Goal: Transaction & Acquisition: Purchase product/service

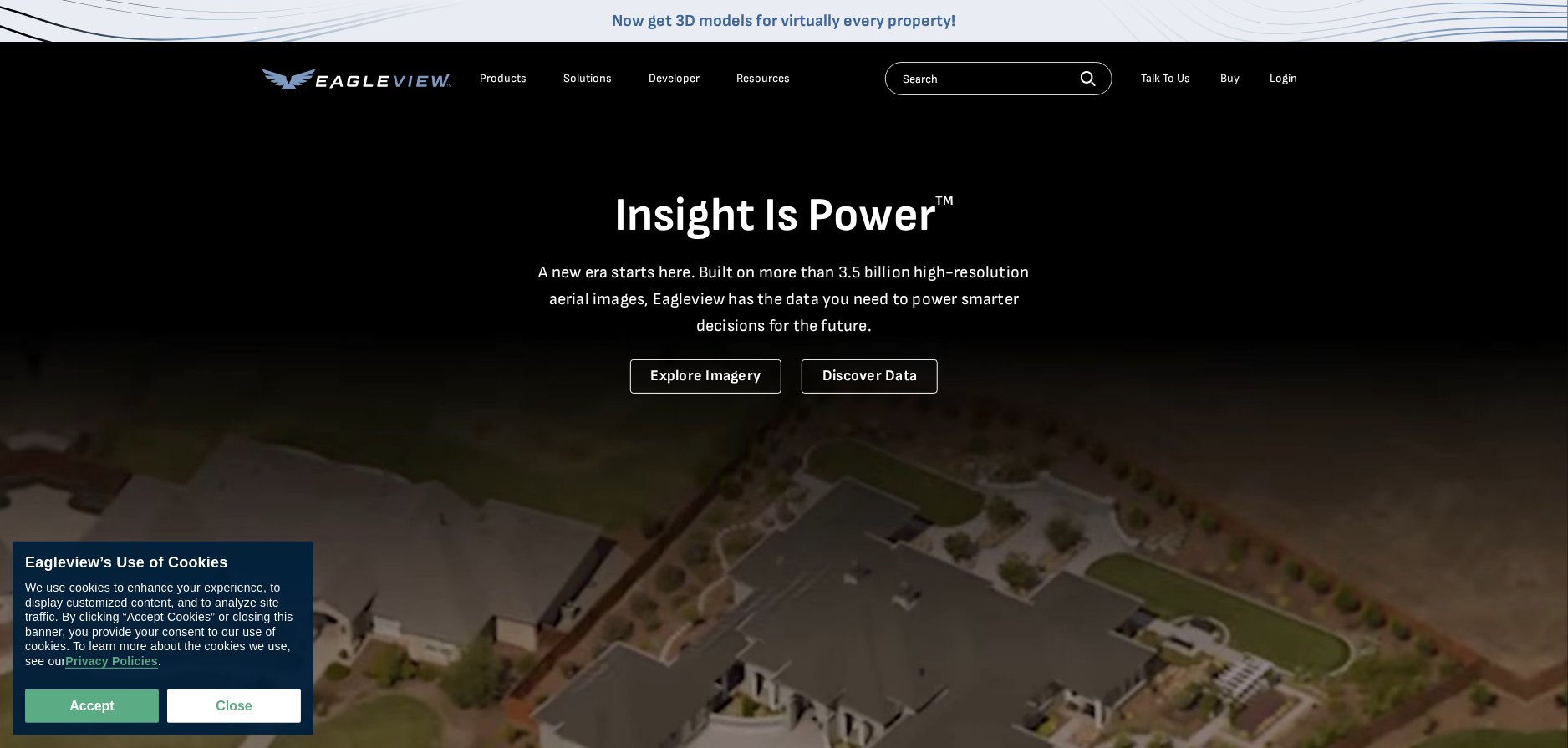
click at [1289, 78] on div "Login" at bounding box center [1283, 79] width 28 height 15
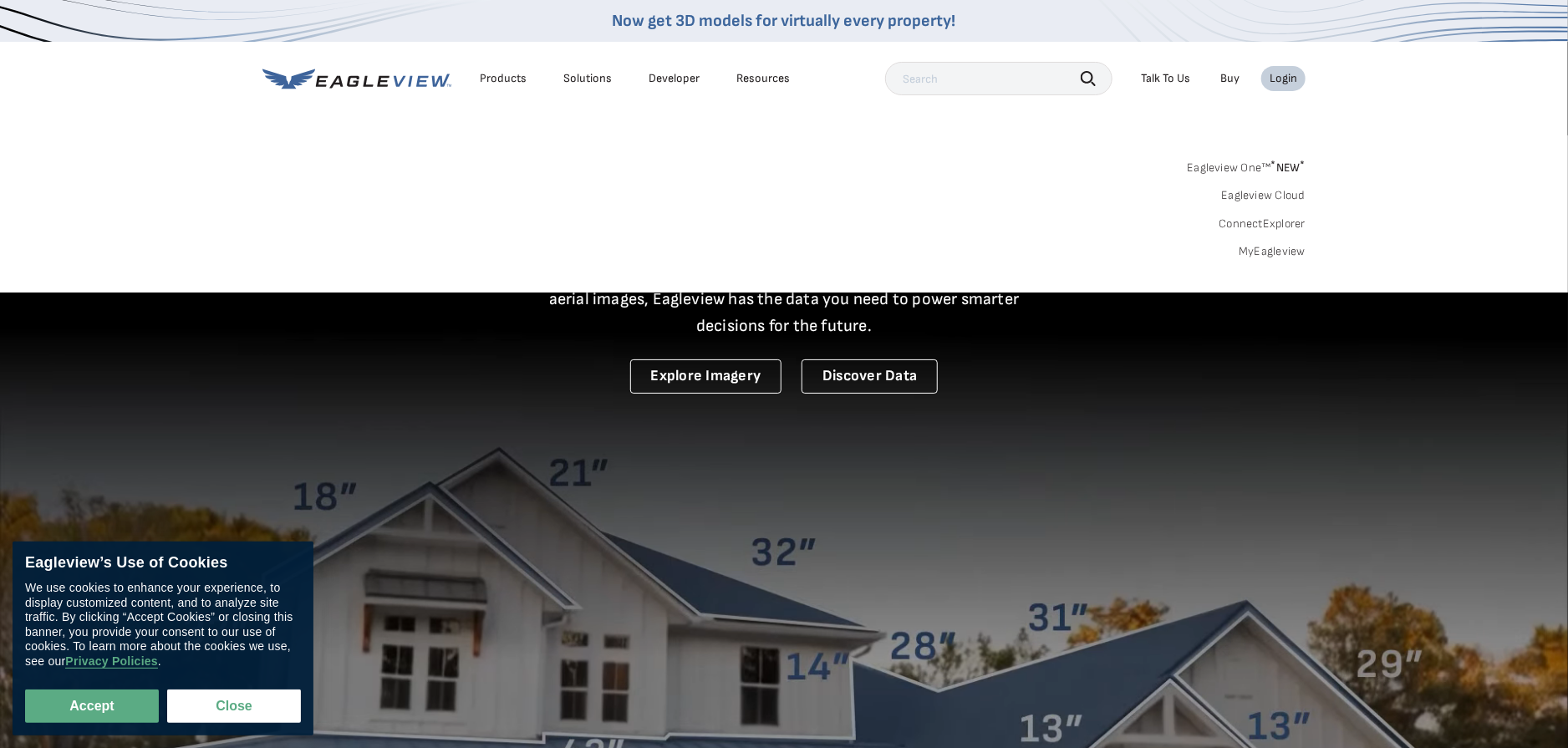
click at [1262, 254] on link "MyEagleview" at bounding box center [1272, 252] width 67 height 15
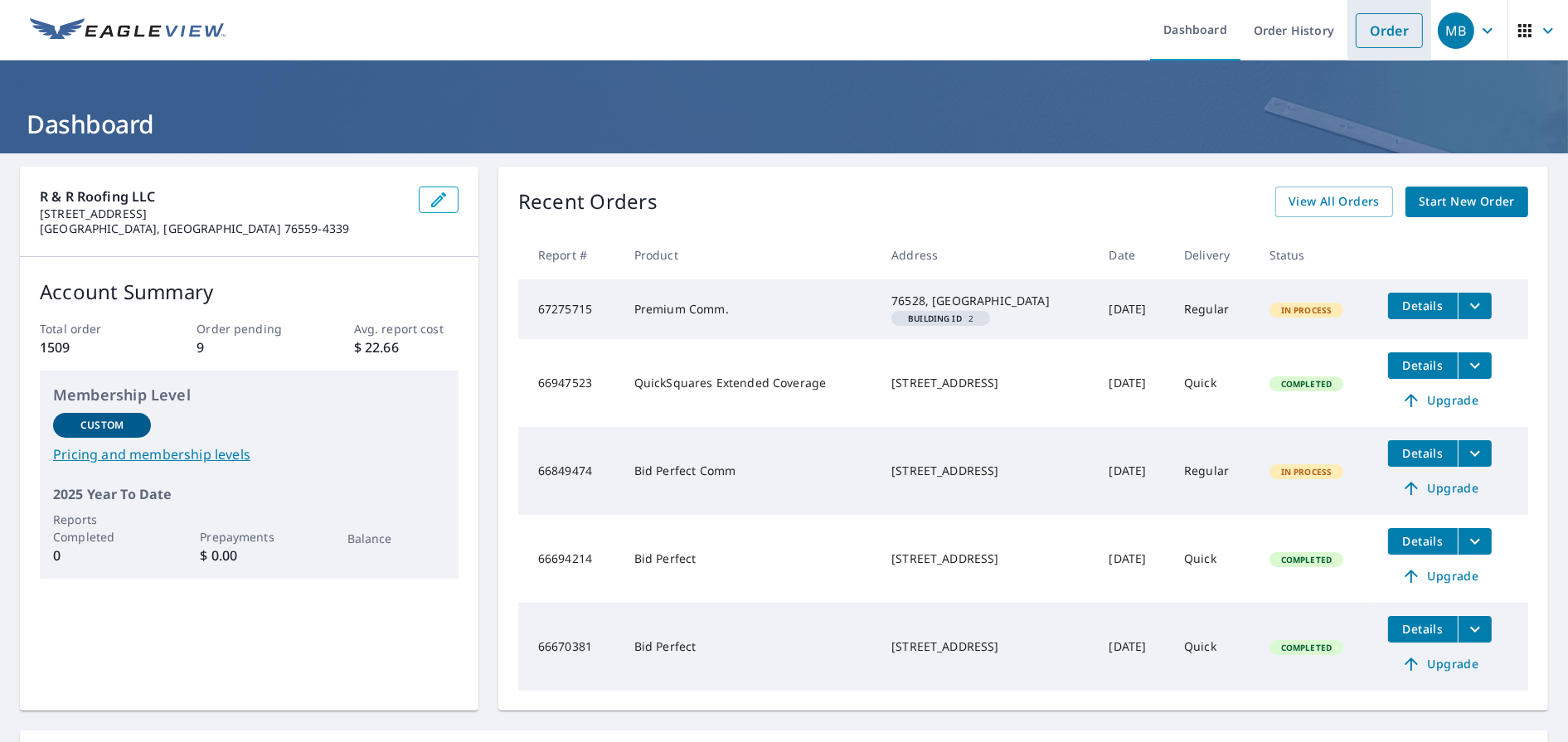
click at [1365, 33] on link "Order" at bounding box center [1389, 30] width 67 height 35
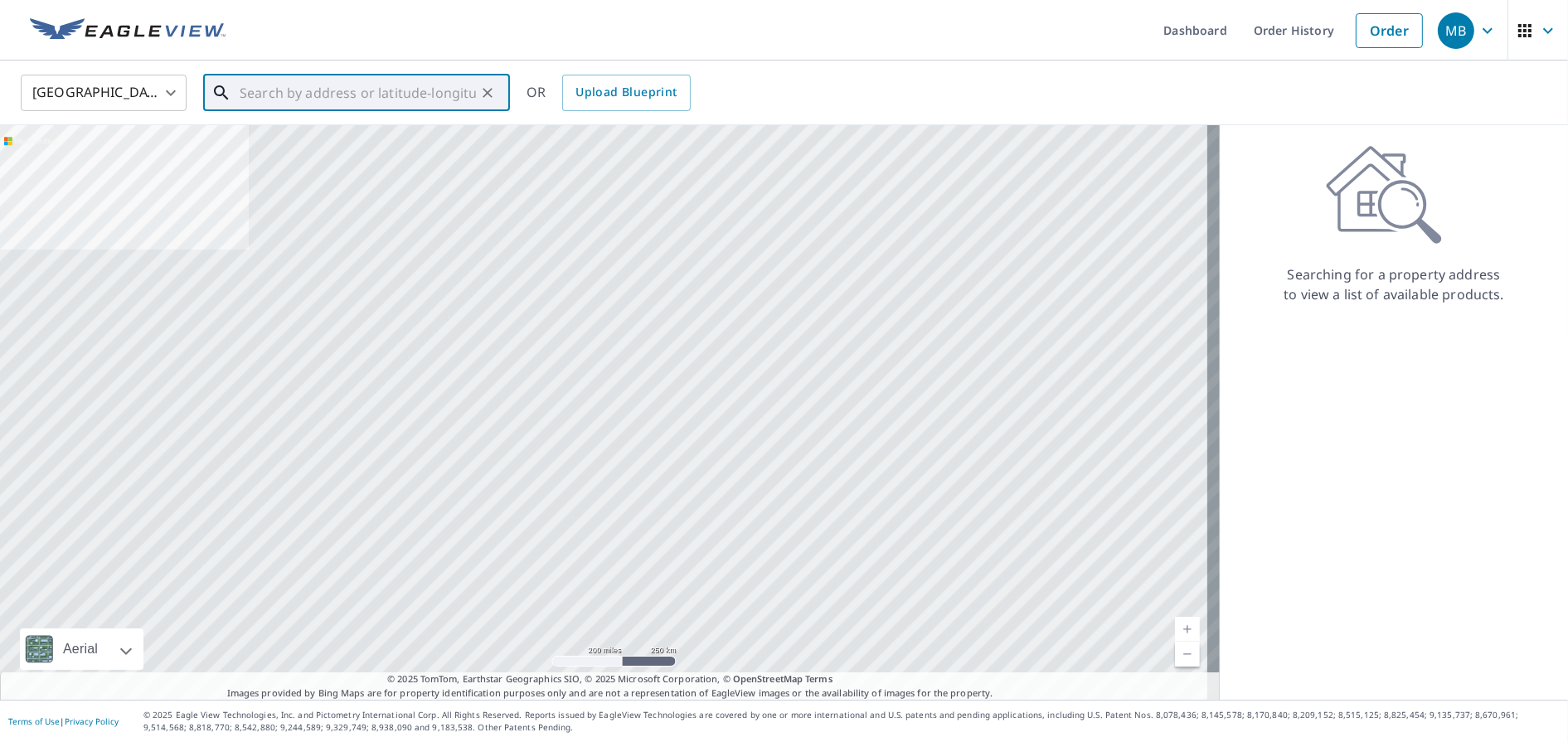
click at [433, 95] on input "text" at bounding box center [358, 93] width 236 height 46
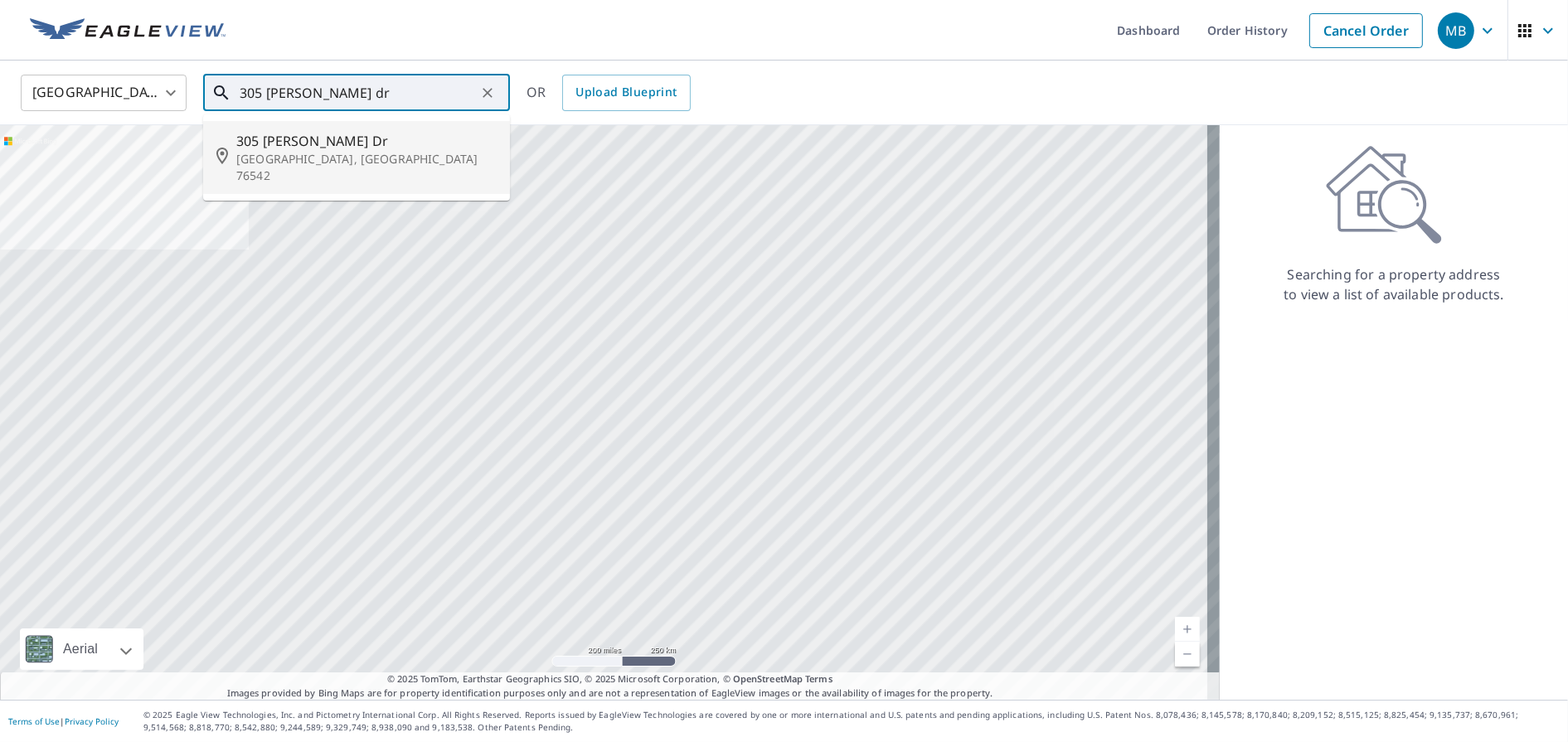
click at [345, 135] on span "305 [PERSON_NAME] Dr" at bounding box center [366, 141] width 261 height 20
type input "[STREET_ADDRESS][PERSON_NAME][PERSON_NAME]"
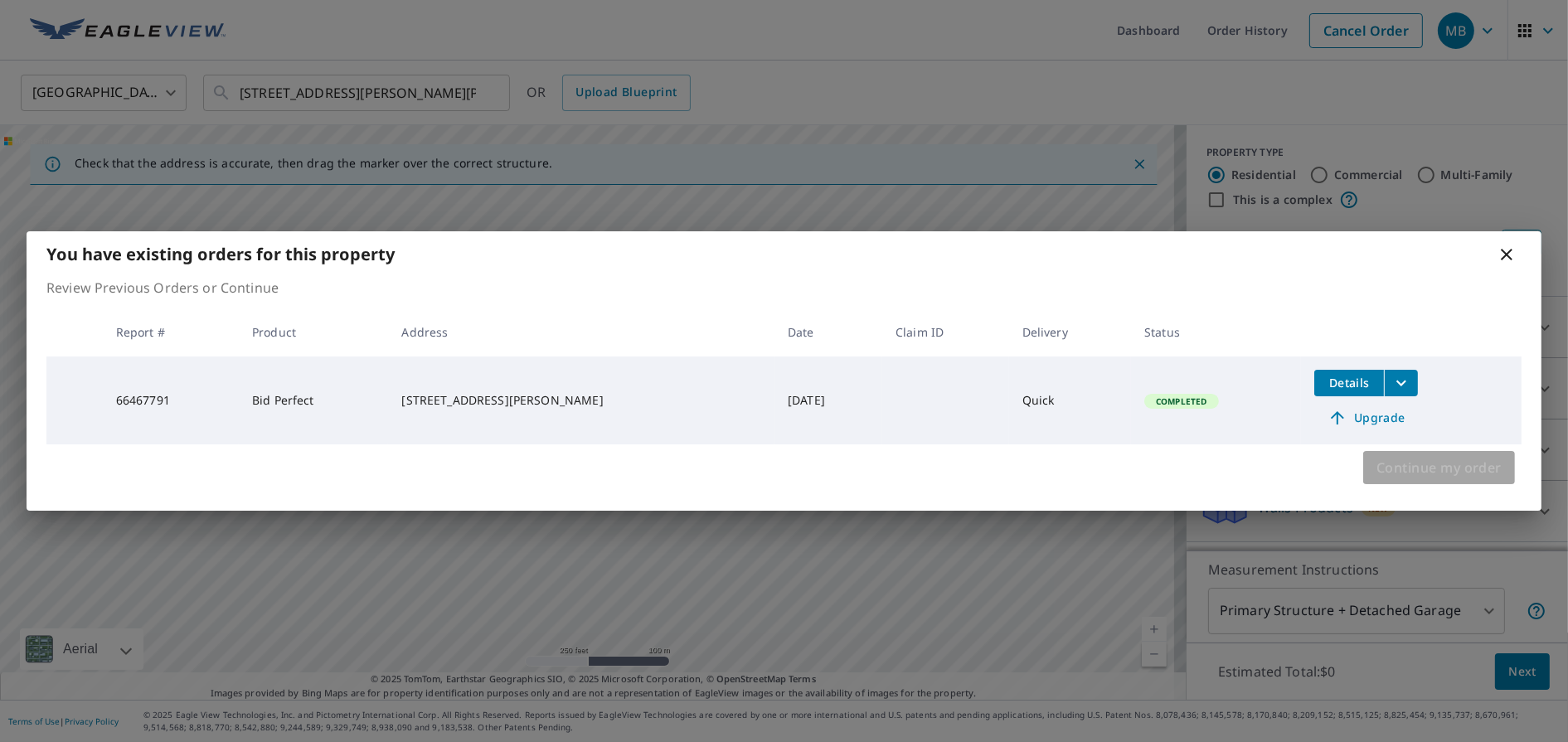
click at [1416, 464] on span "Continue my order" at bounding box center [1439, 467] width 126 height 24
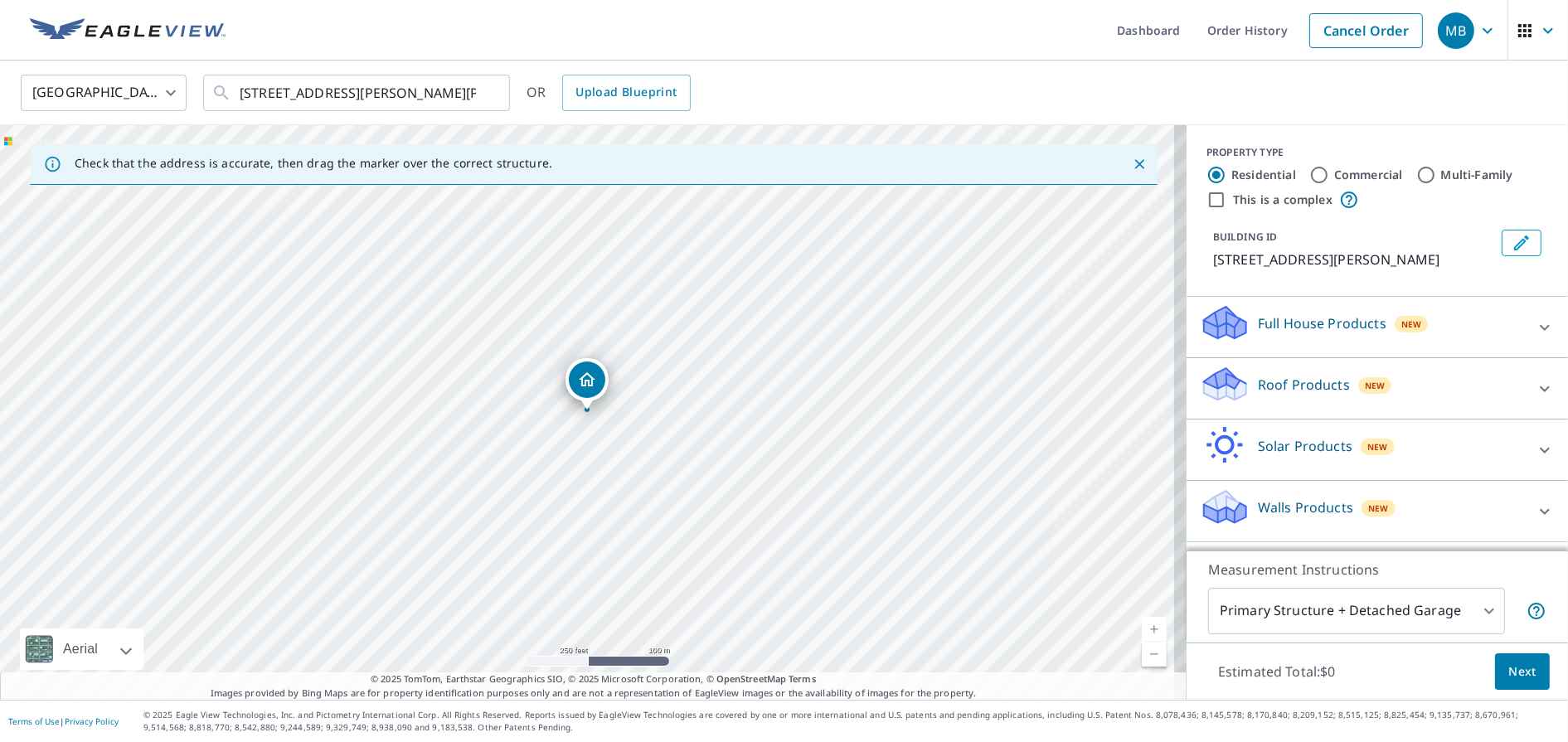
click at [1397, 400] on div "Roof Products New" at bounding box center [1362, 389] width 325 height 47
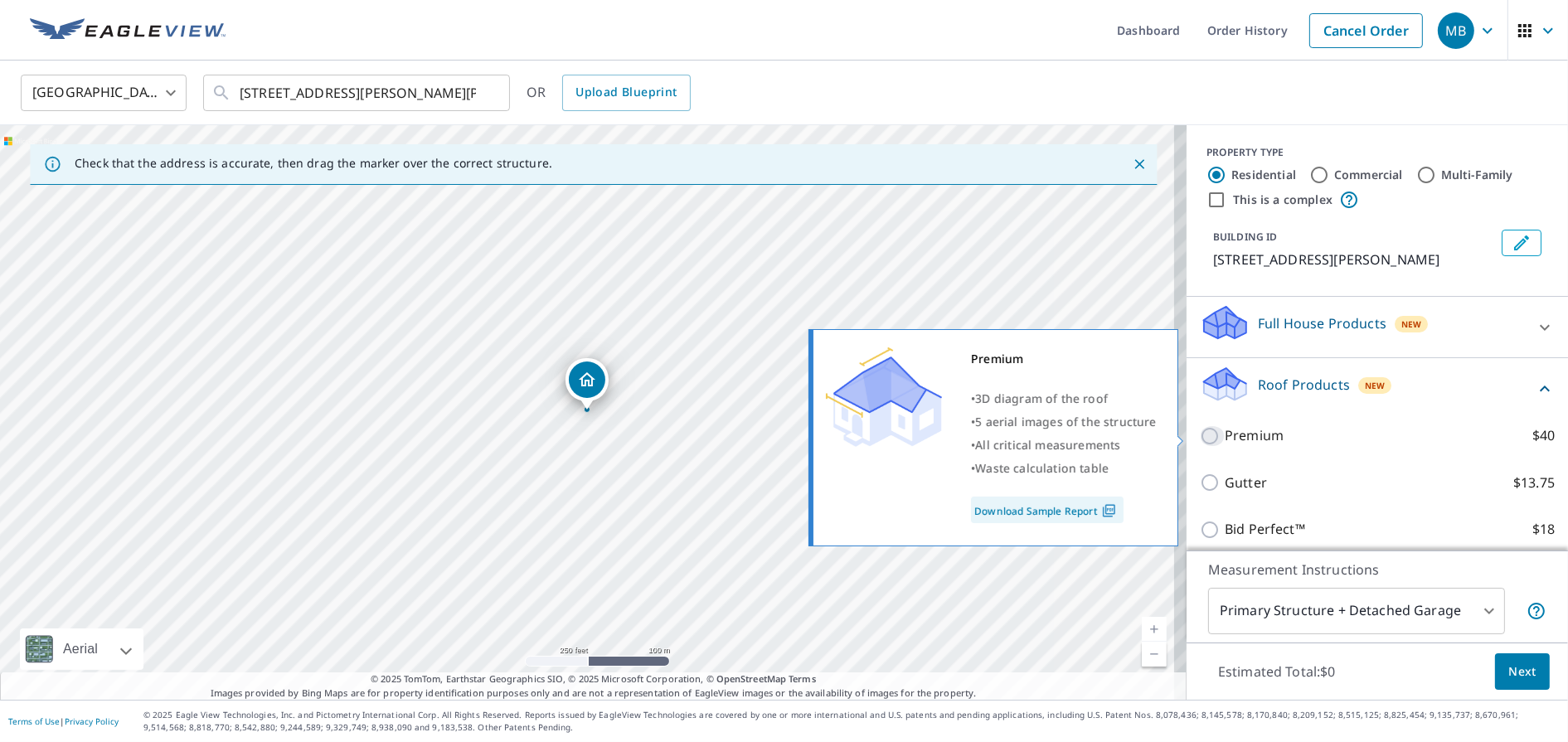
click at [1200, 439] on input "Premium $40" at bounding box center [1212, 436] width 25 height 20
checkbox input "true"
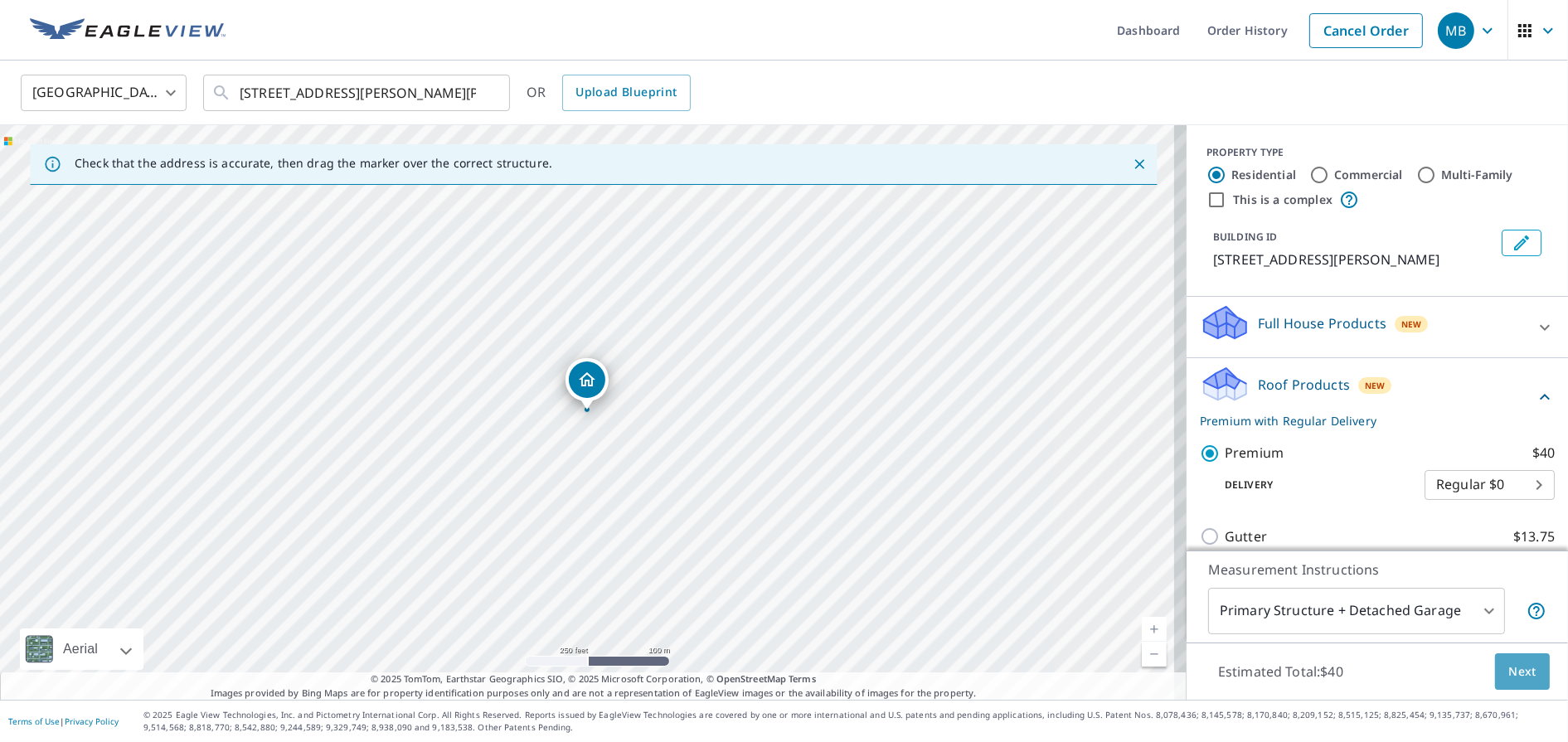
click at [1526, 673] on button "Next" at bounding box center [1523, 672] width 55 height 38
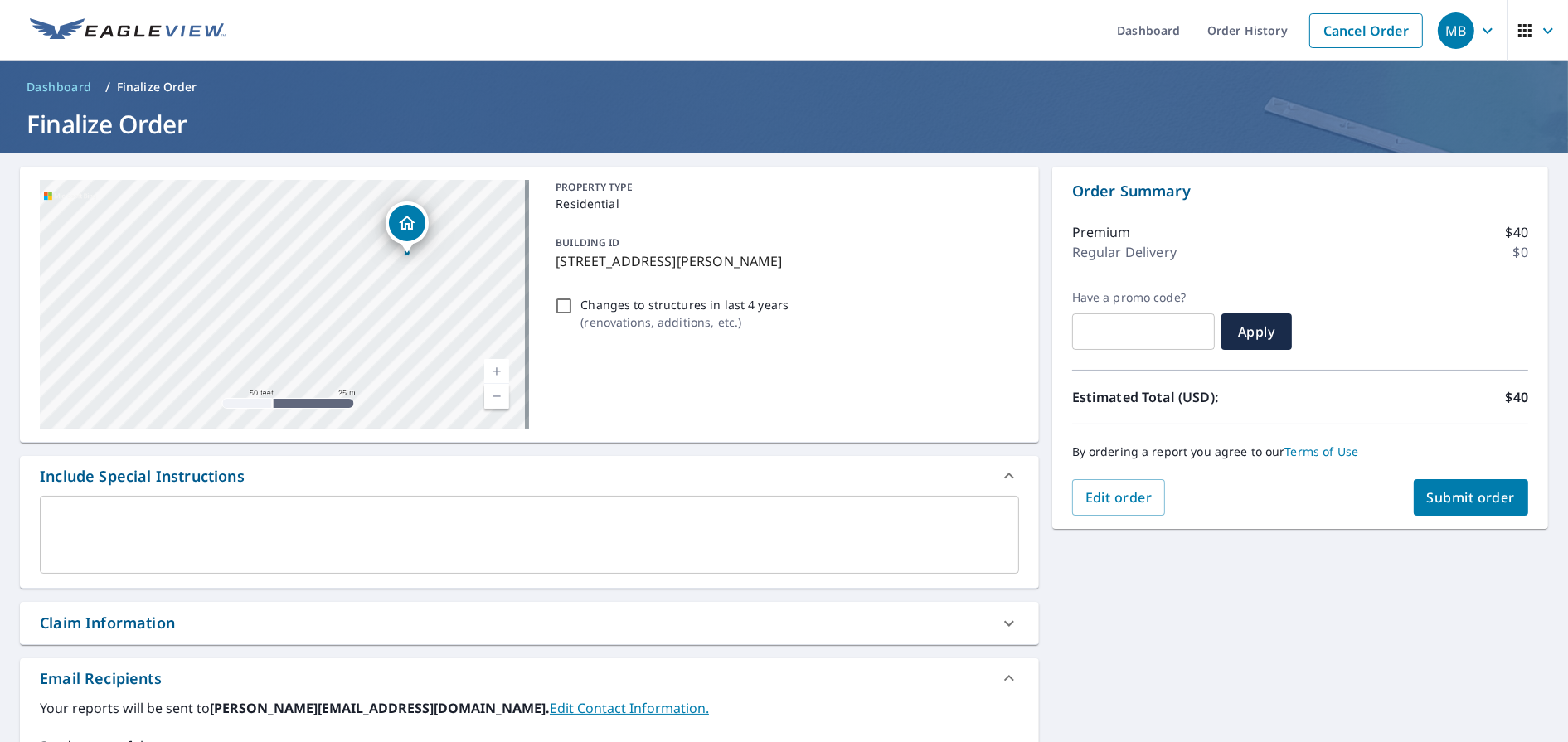
drag, startPoint x: 449, startPoint y: 362, endPoint x: 310, endPoint y: 376, distance: 139.7
click at [310, 376] on div "[STREET_ADDRESS][PERSON_NAME][PERSON_NAME]" at bounding box center [284, 305] width 489 height 249
click at [1357, 18] on link "Cancel Order" at bounding box center [1366, 30] width 113 height 35
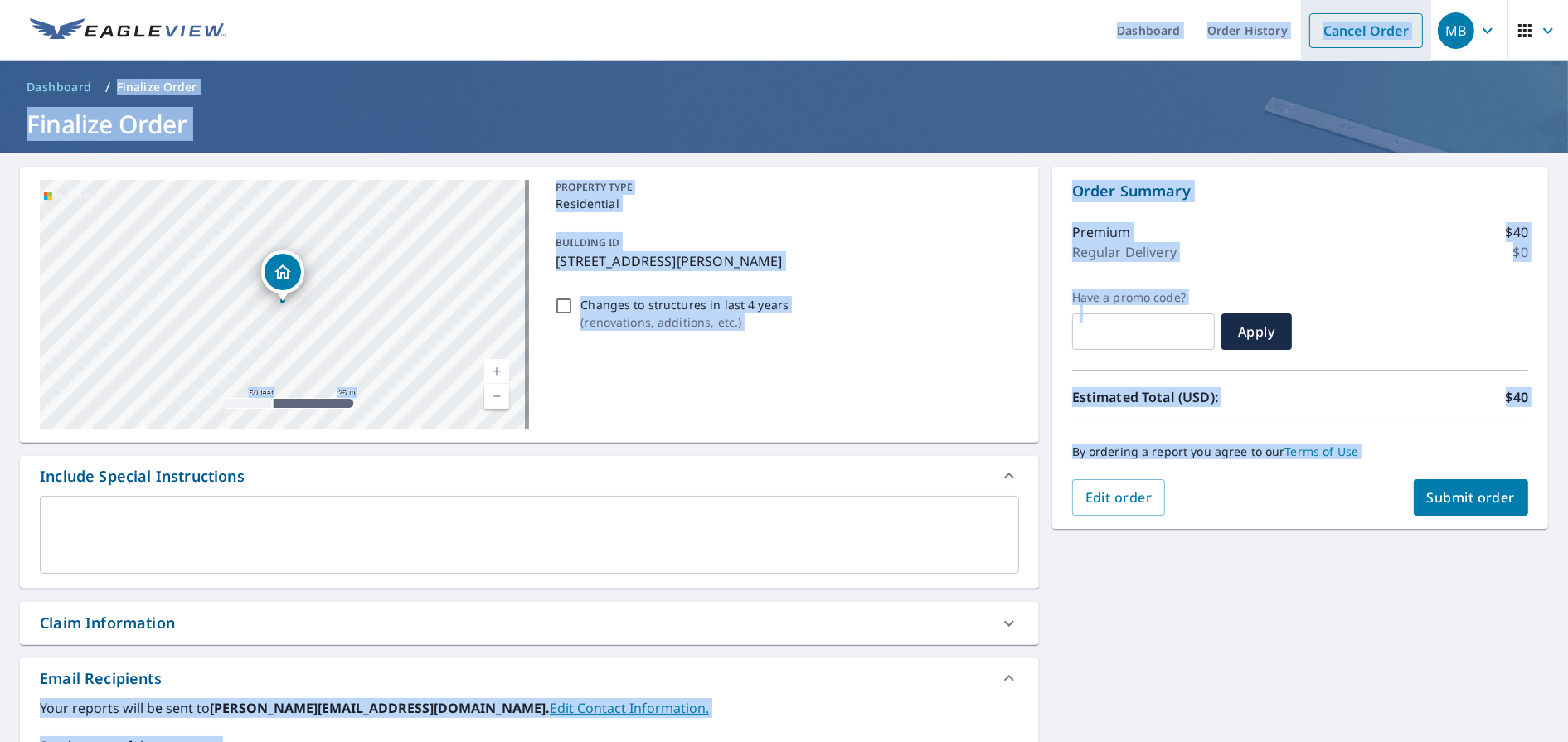
click at [1355, 26] on link "Cancel Order" at bounding box center [1366, 30] width 113 height 35
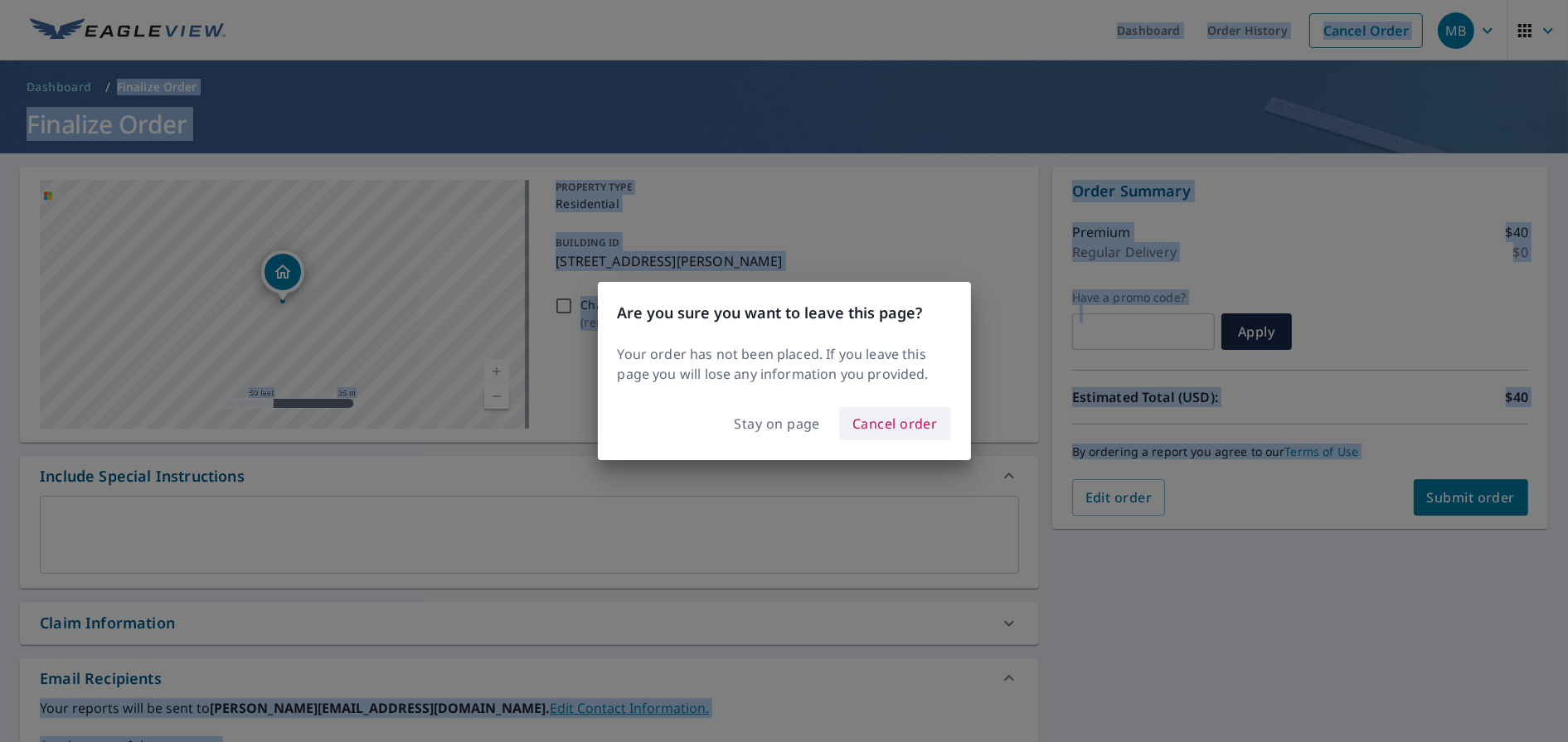
click at [910, 423] on span "Cancel order" at bounding box center [895, 424] width 85 height 24
